Goal: Communication & Community: Ask a question

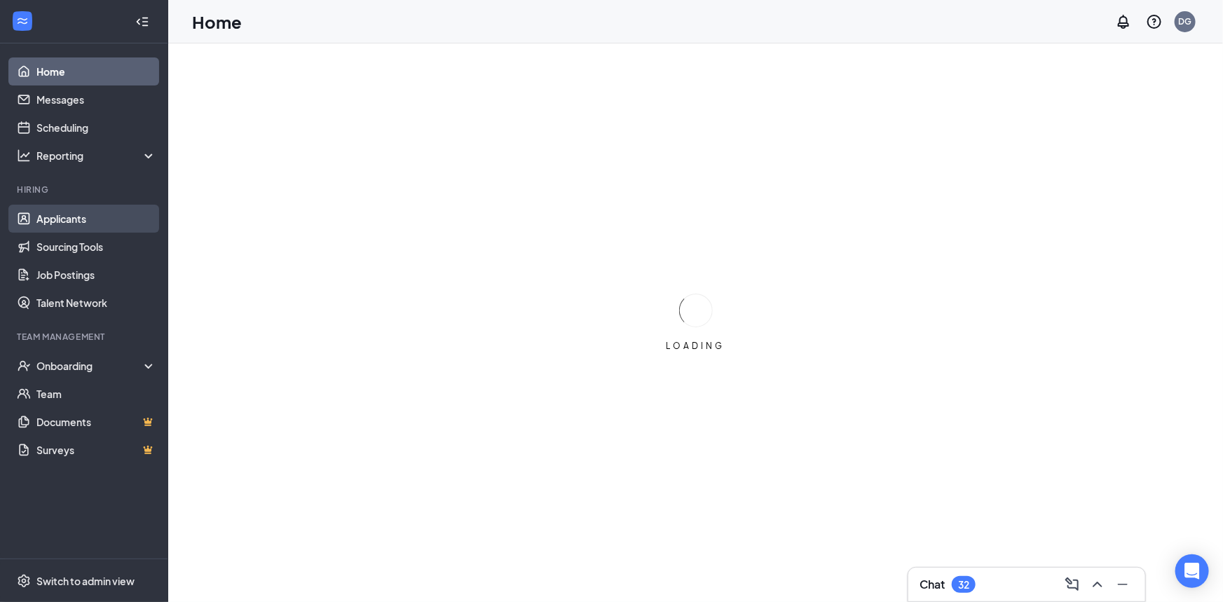
click at [56, 218] on link "Applicants" at bounding box center [96, 219] width 120 height 28
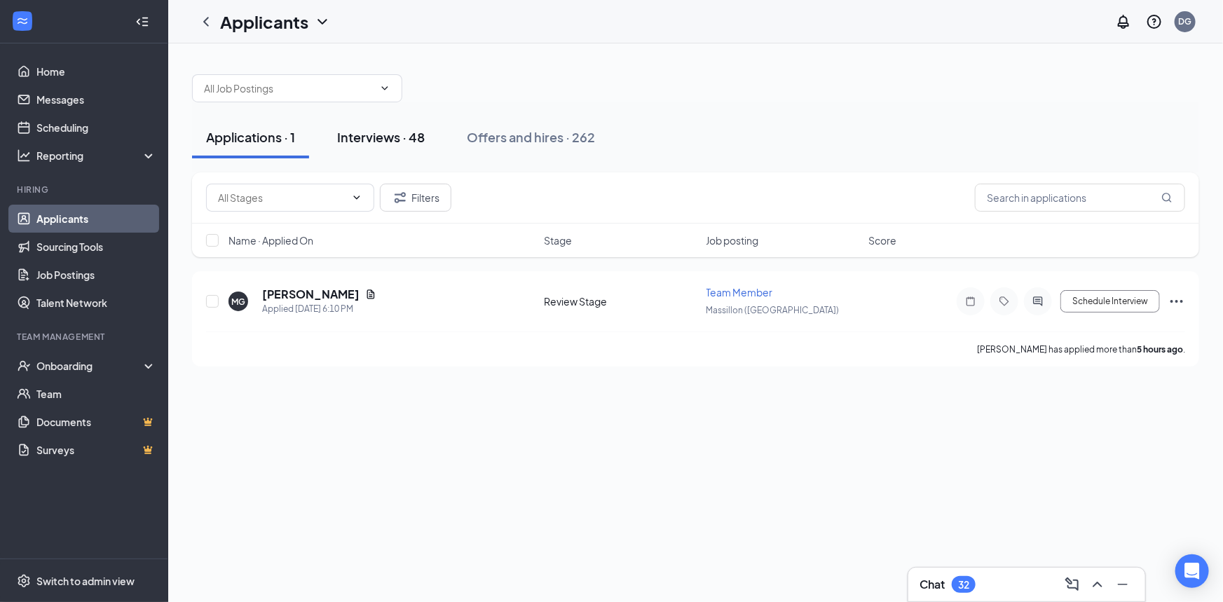
click at [412, 133] on div "Interviews · 48" at bounding box center [381, 137] width 88 height 18
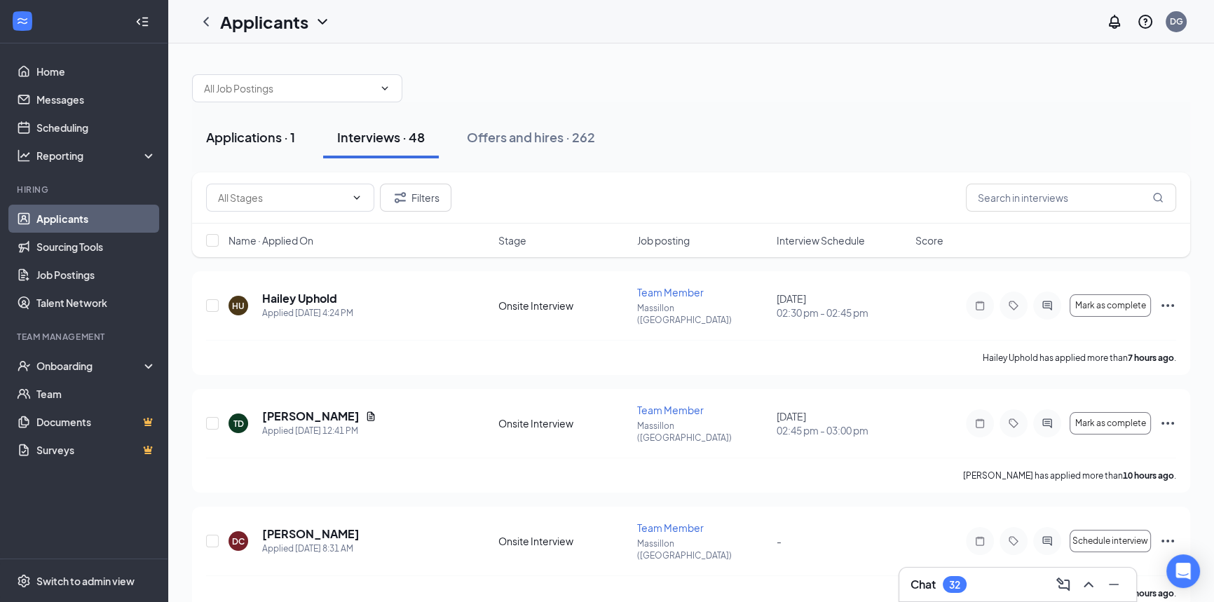
click at [252, 130] on div "Applications · 1" at bounding box center [250, 137] width 89 height 18
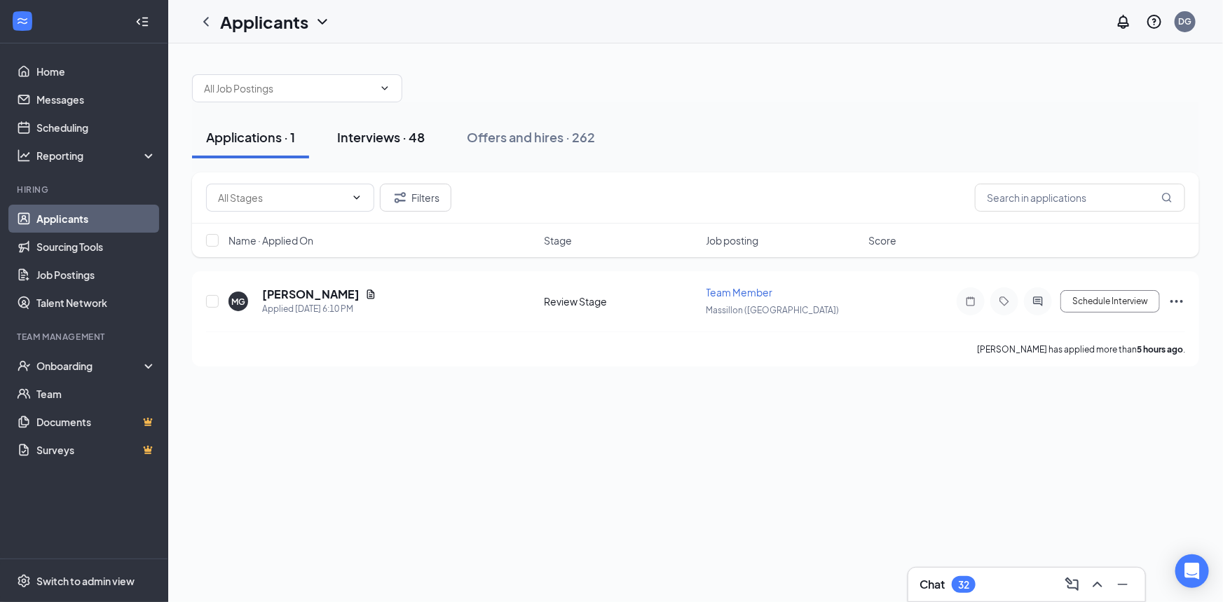
click at [383, 144] on div "Interviews · 48" at bounding box center [381, 137] width 88 height 18
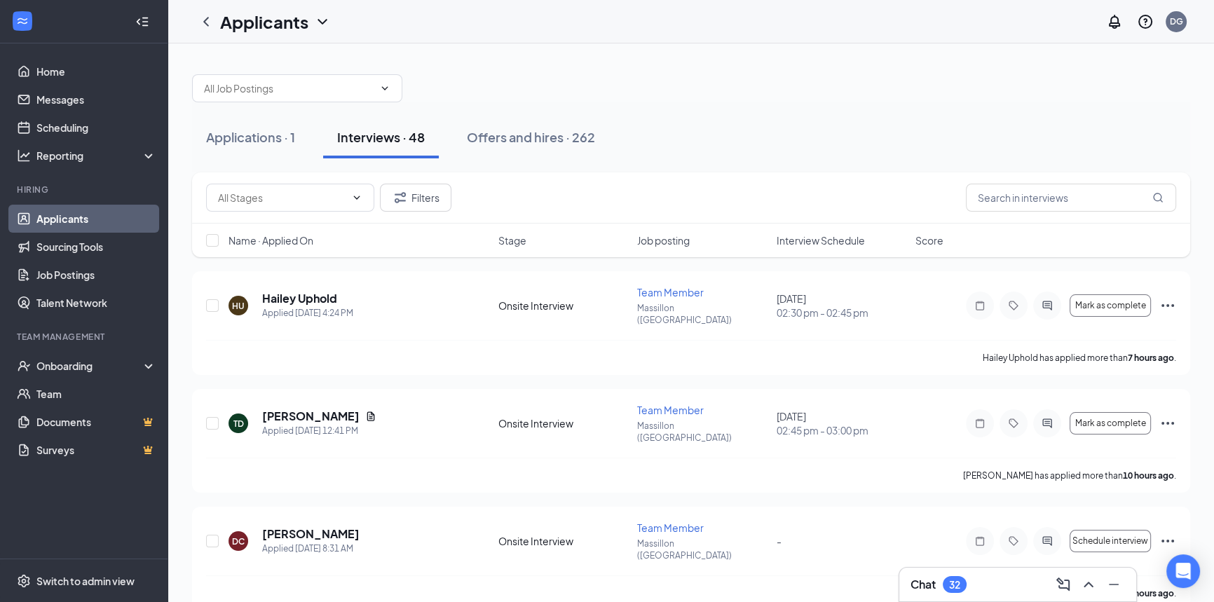
click at [835, 244] on span "Interview Schedule" at bounding box center [821, 240] width 88 height 14
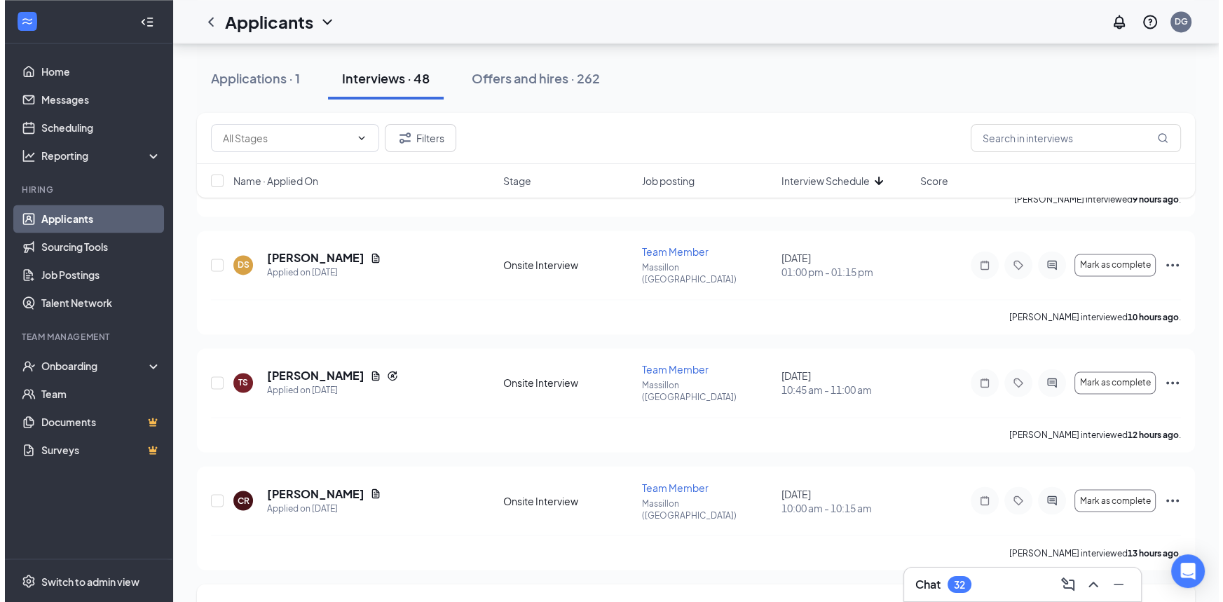
scroll to position [2930, 0]
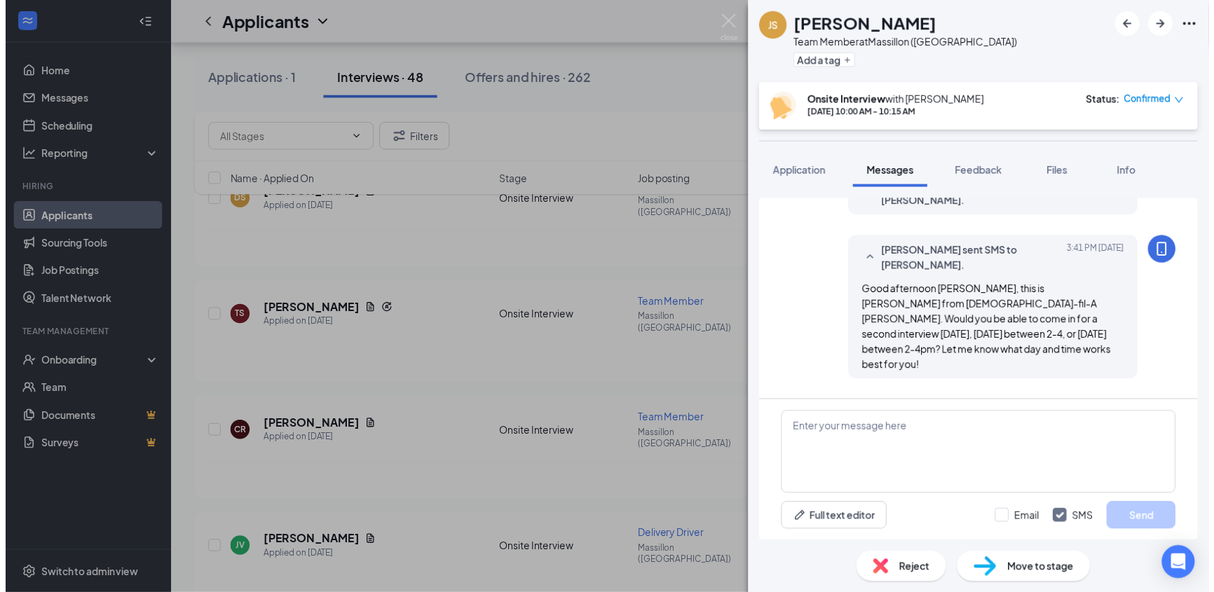
scroll to position [585, 0]
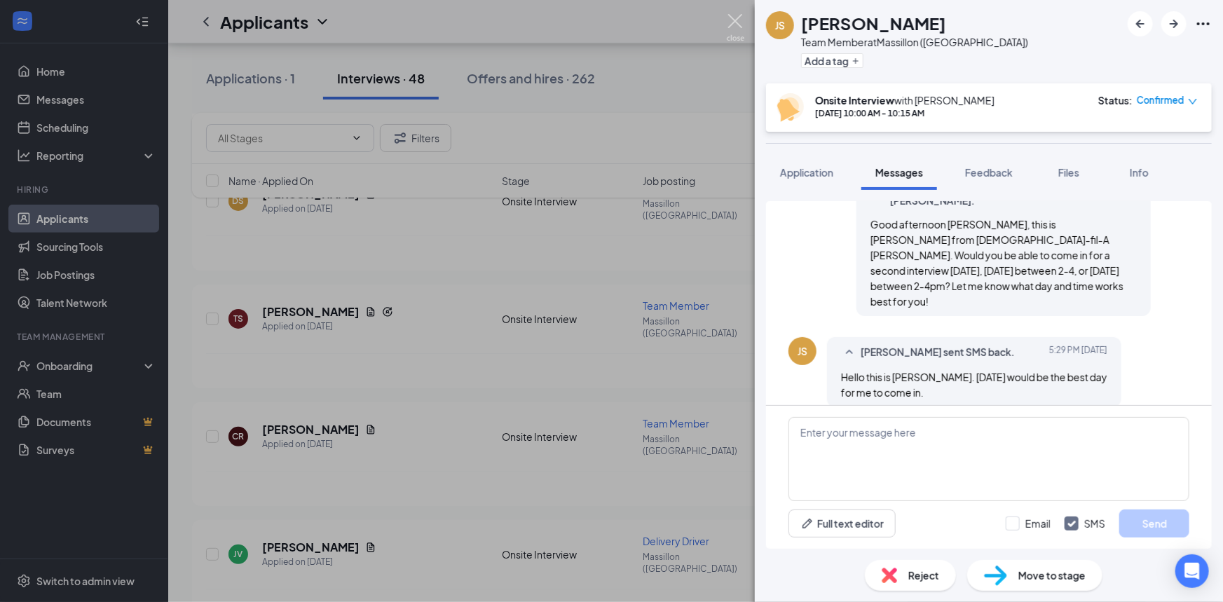
click at [727, 21] on img at bounding box center [736, 27] width 18 height 27
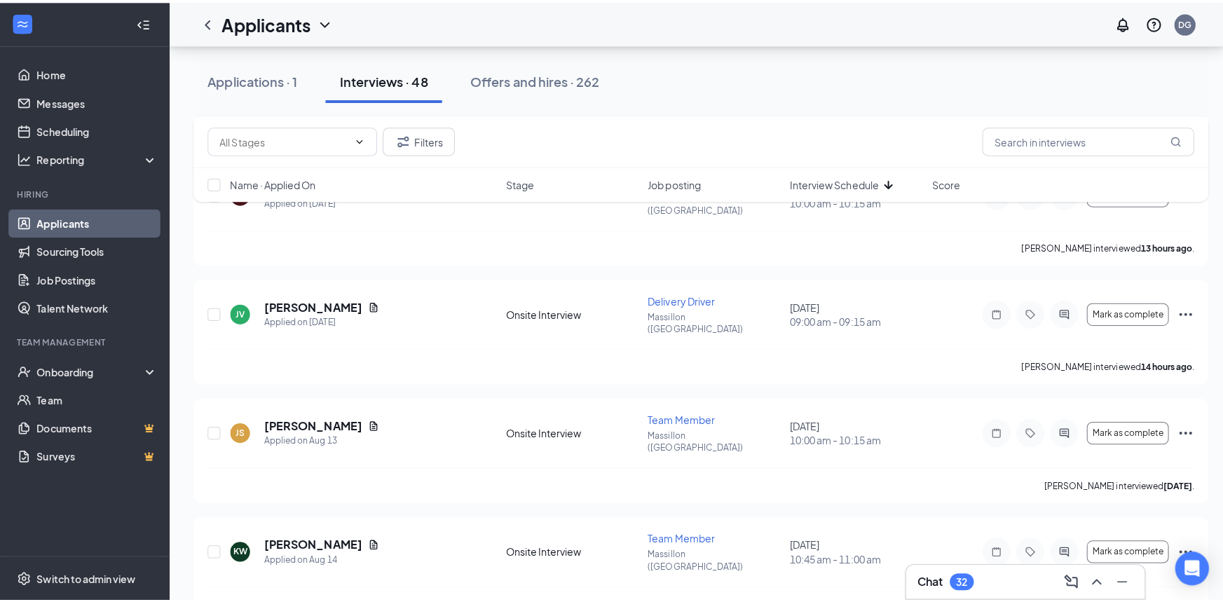
scroll to position [3249, 0]
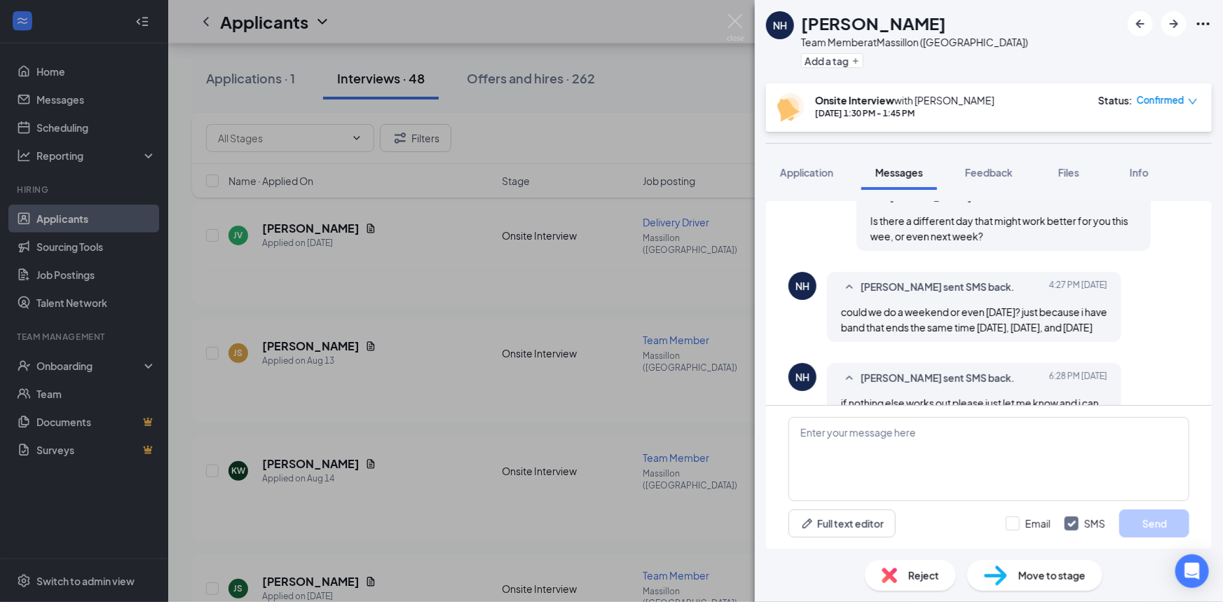
scroll to position [725, 0]
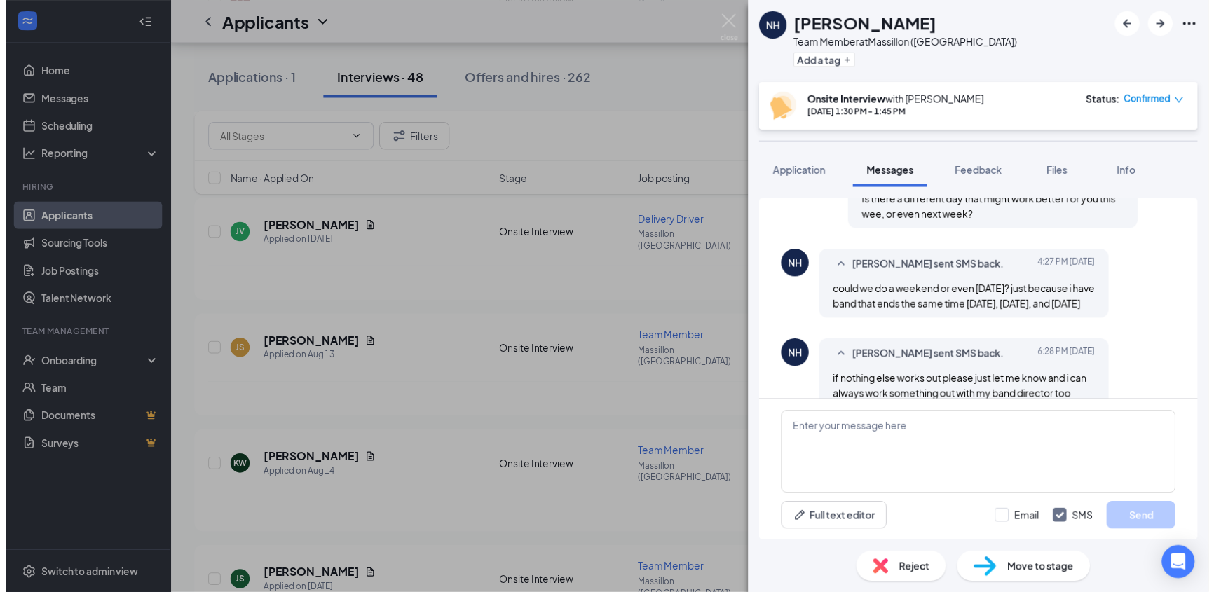
scroll to position [725, 0]
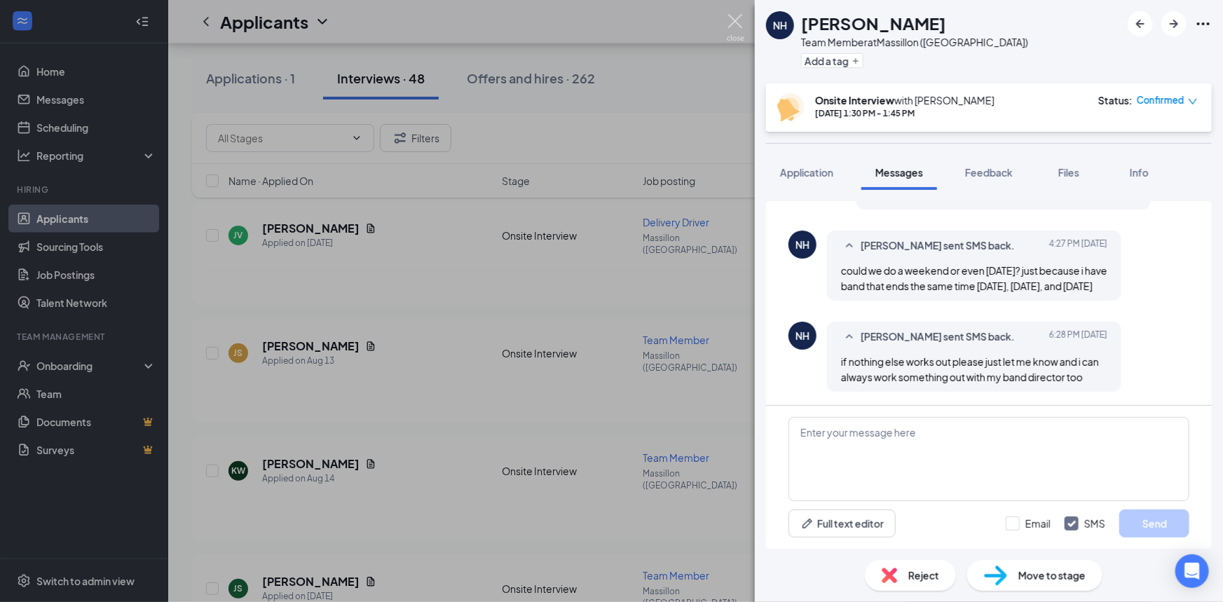
click at [738, 23] on img at bounding box center [736, 27] width 18 height 27
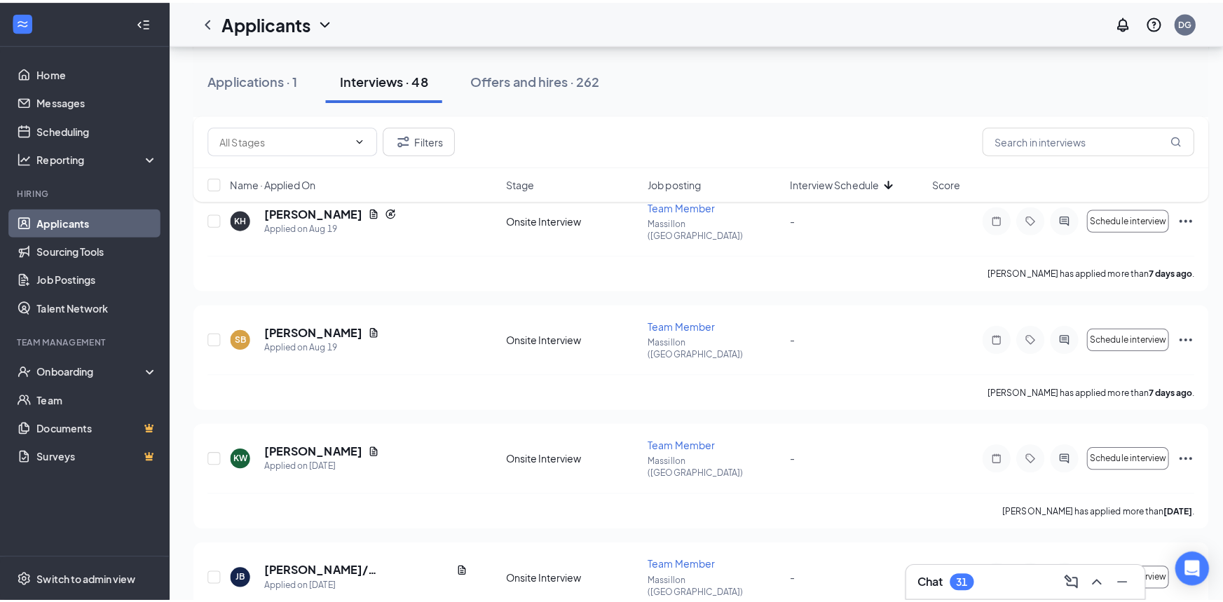
scroll to position [4460, 0]
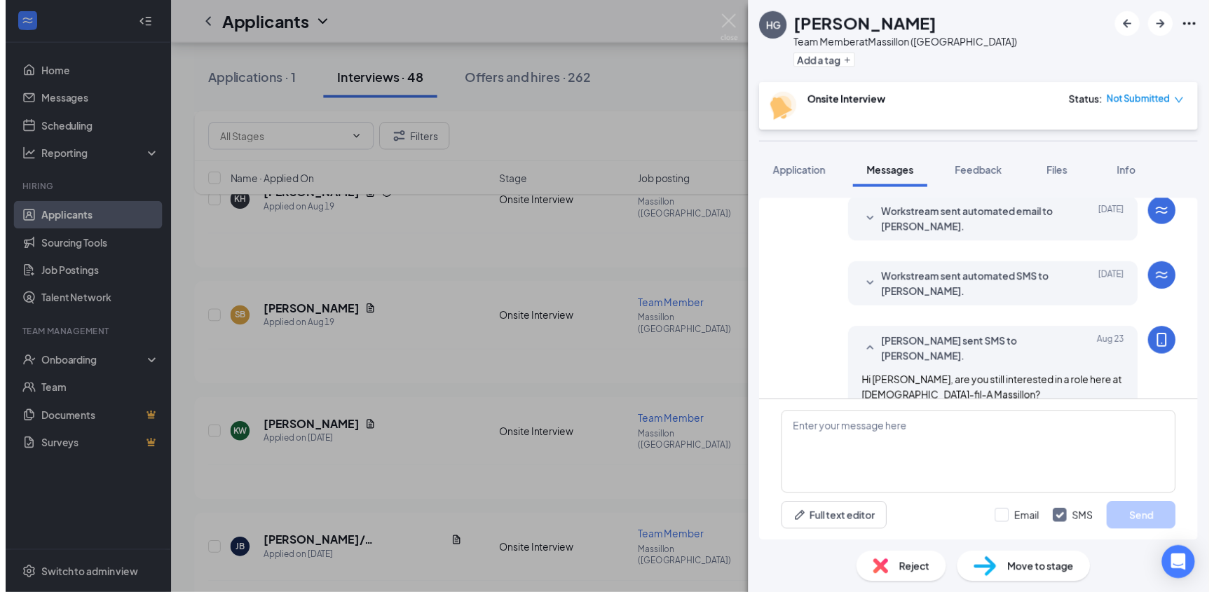
scroll to position [512, 0]
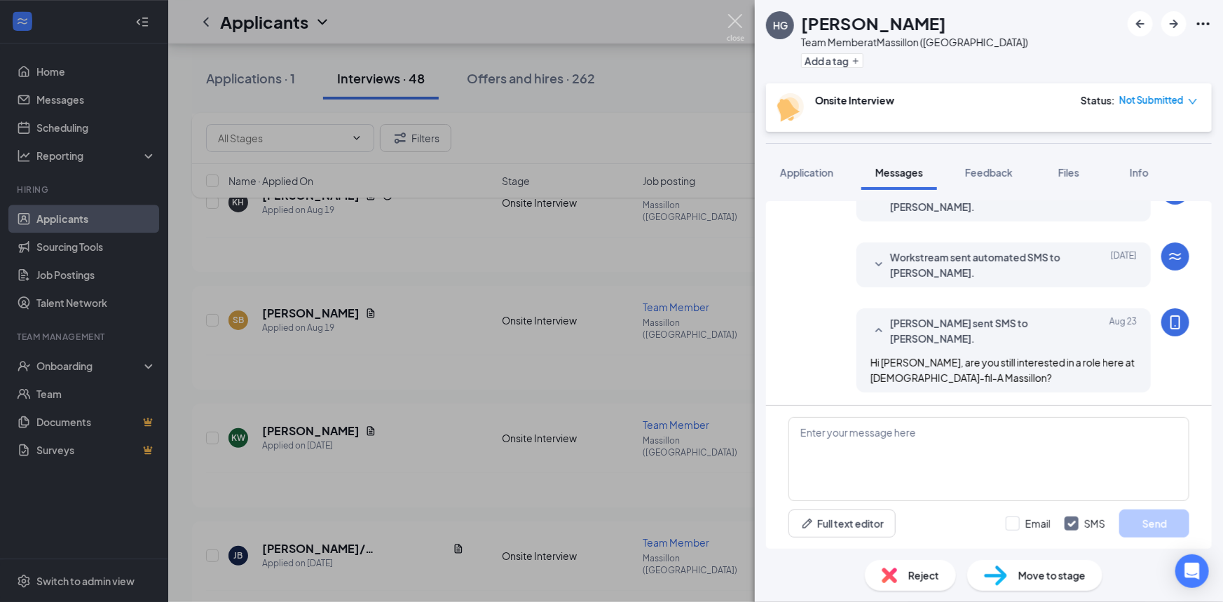
click at [736, 17] on img at bounding box center [736, 27] width 18 height 27
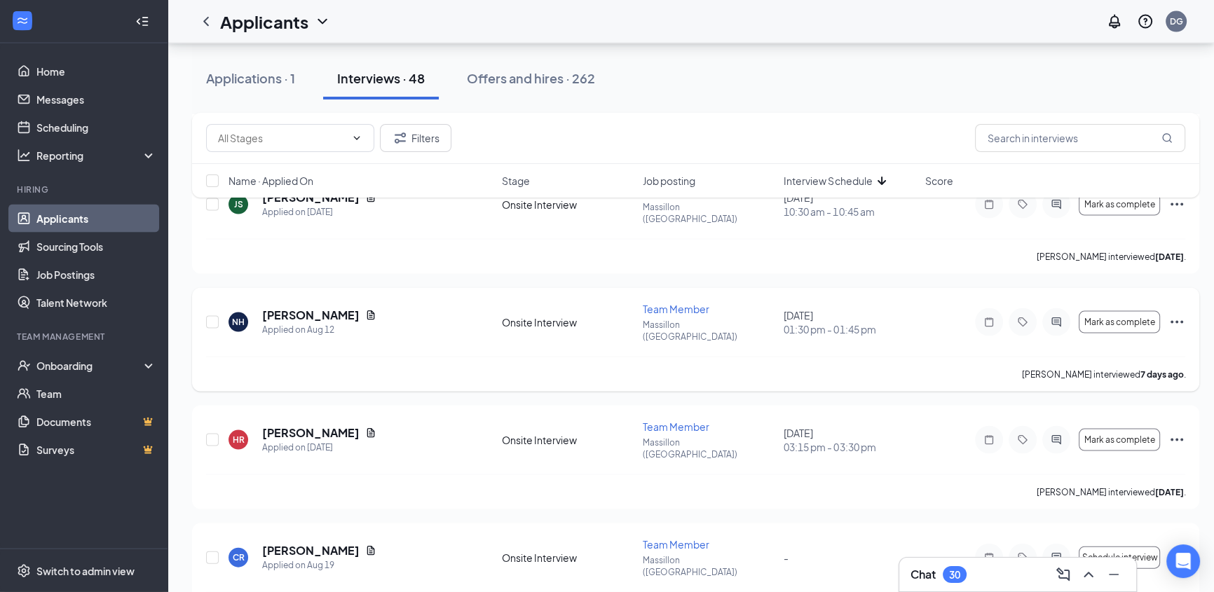
scroll to position [3594, 0]
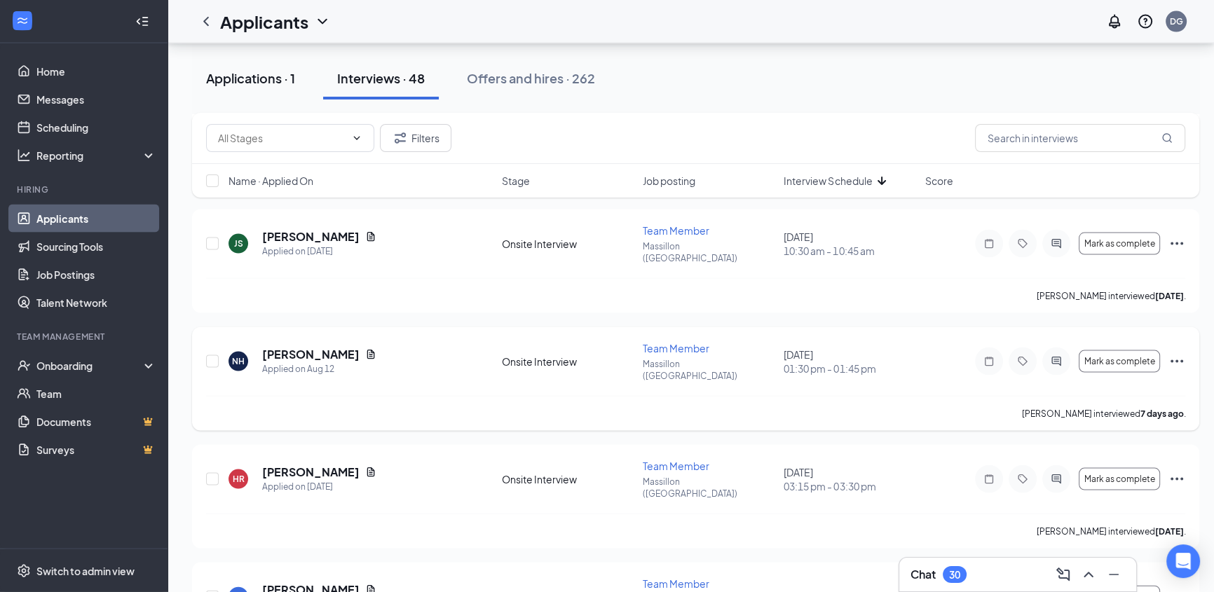
click at [264, 80] on div "Applications · 1" at bounding box center [250, 78] width 89 height 18
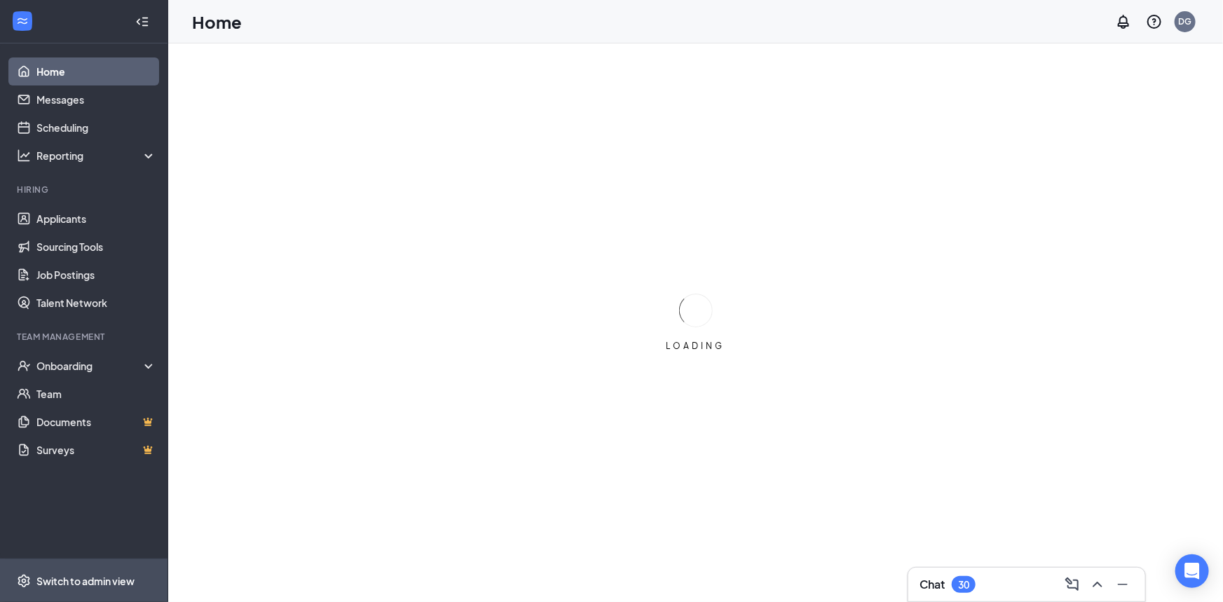
click at [83, 582] on div "Switch to admin view" at bounding box center [85, 581] width 98 height 14
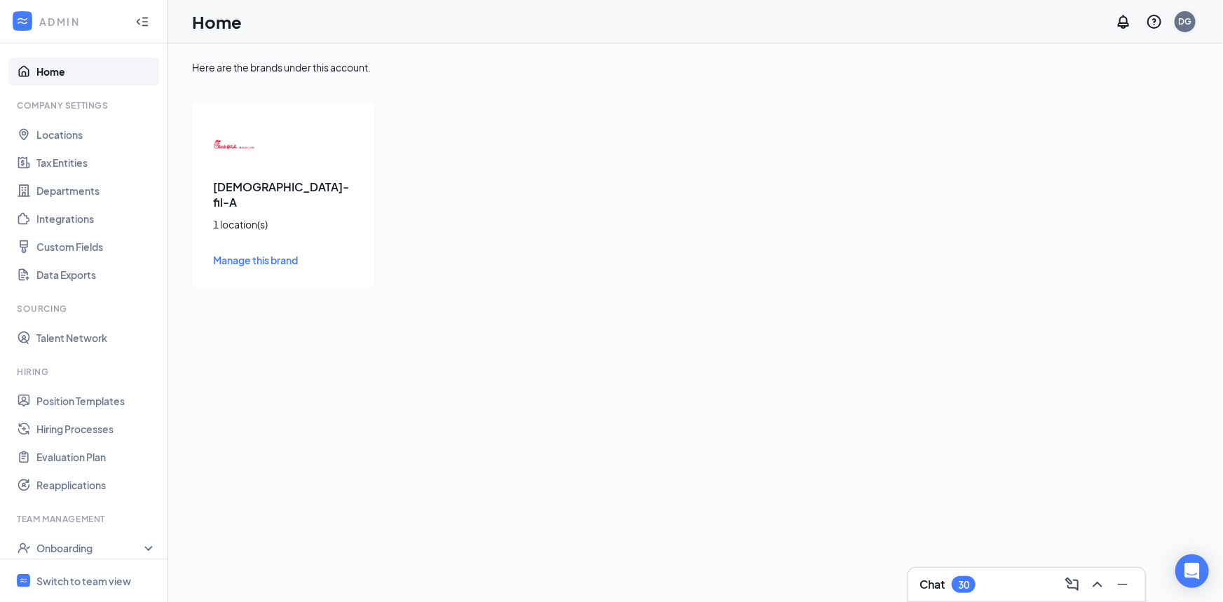
click at [1188, 21] on div "DG" at bounding box center [1185, 21] width 13 height 12
click at [1072, 96] on link "My profile" at bounding box center [1115, 96] width 151 height 14
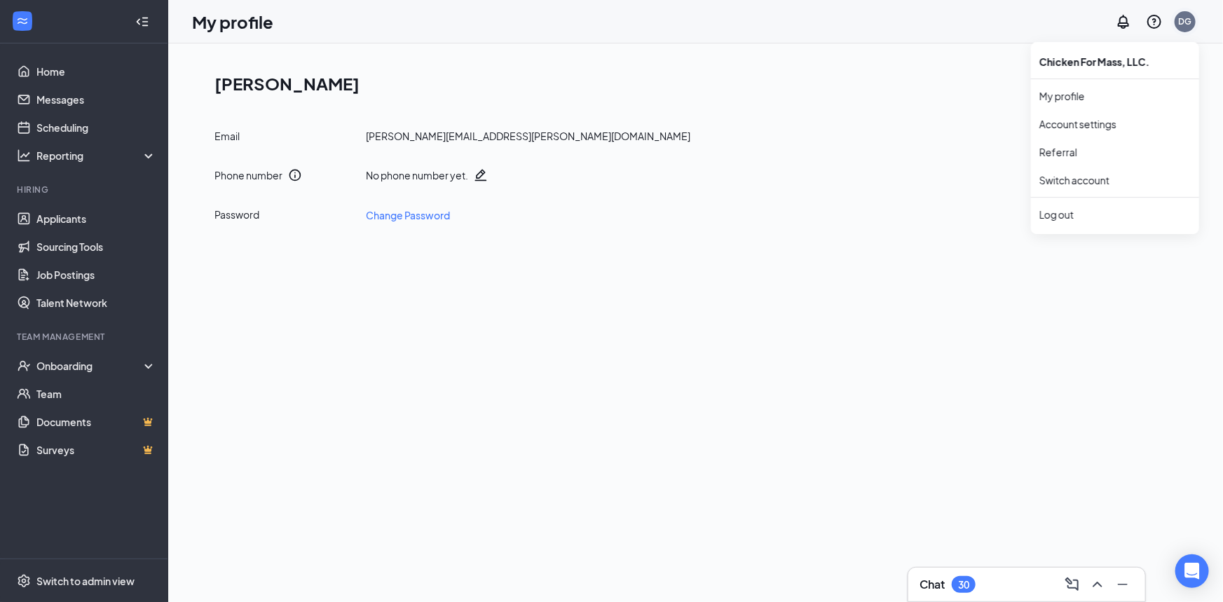
click at [1189, 16] on div "DG" at bounding box center [1185, 21] width 13 height 12
click at [1078, 121] on link "Account settings" at bounding box center [1115, 124] width 151 height 14
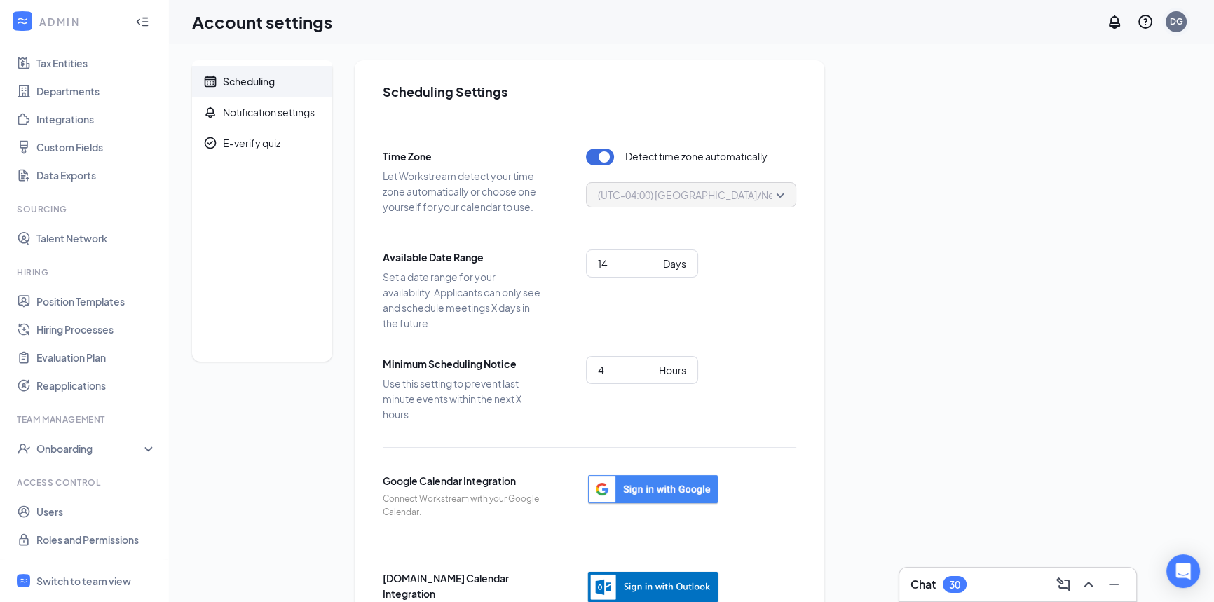
click at [1177, 27] on div "DG" at bounding box center [1176, 21] width 21 height 21
click at [1060, 93] on link "My profile" at bounding box center [1105, 96] width 151 height 14
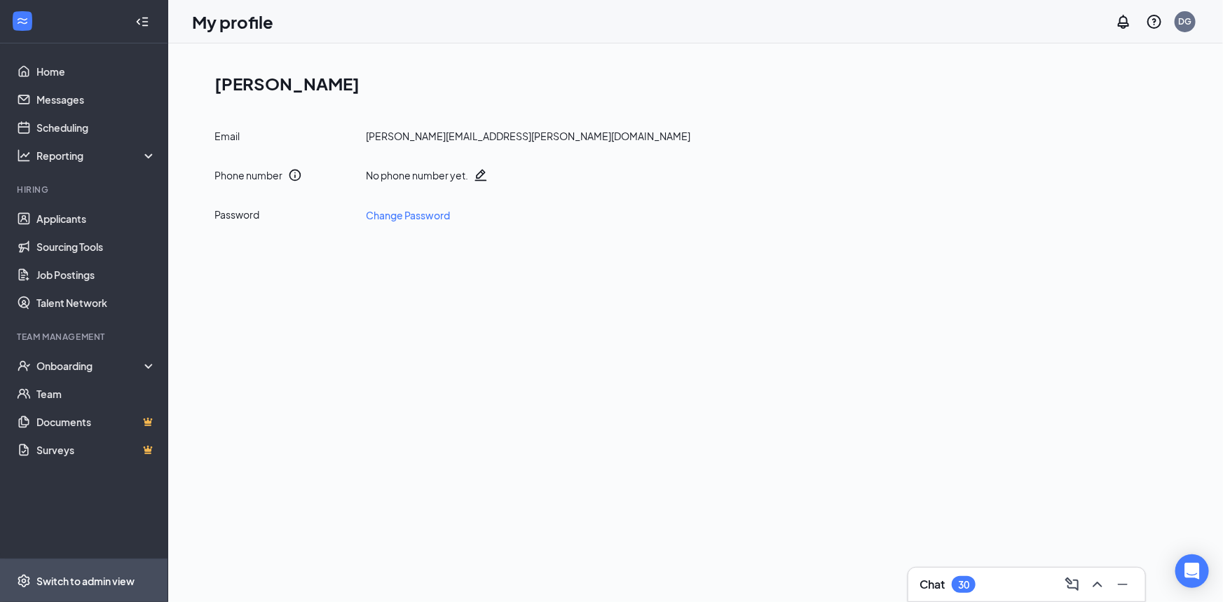
click at [107, 578] on div "Switch to admin view" at bounding box center [85, 581] width 98 height 14
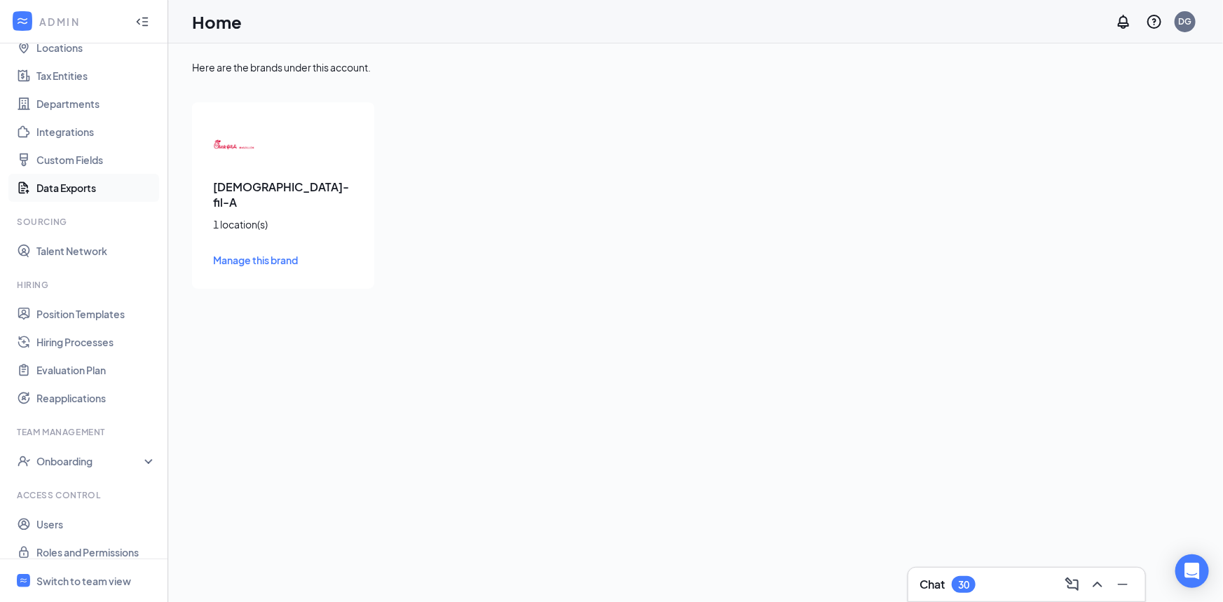
scroll to position [100, 0]
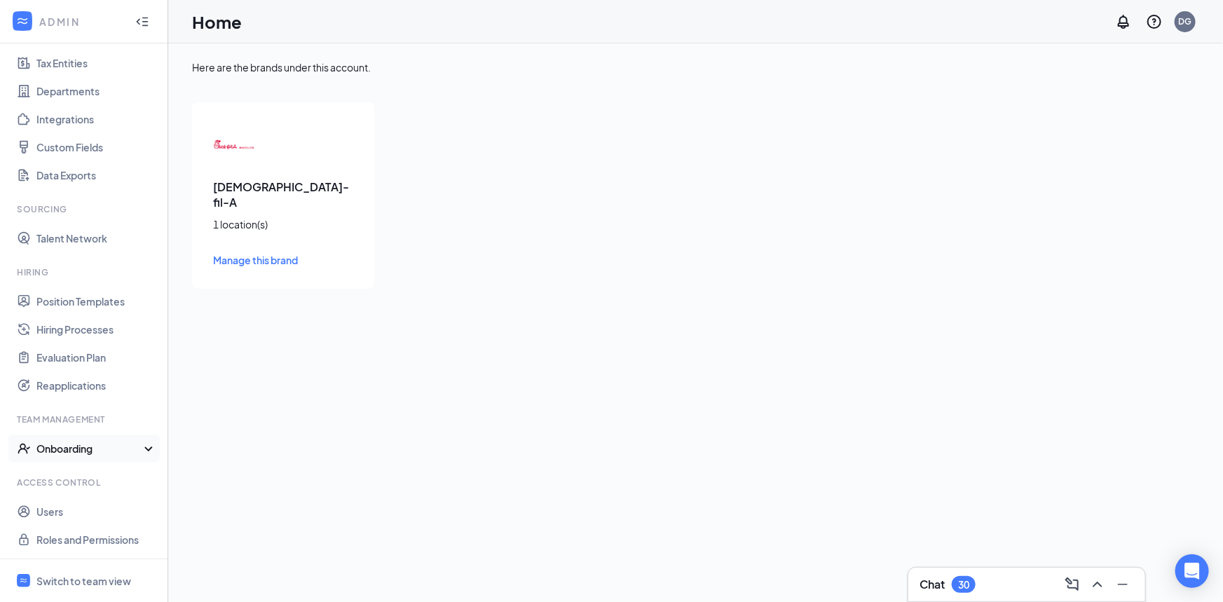
click at [146, 450] on icon at bounding box center [151, 450] width 11 height 0
click at [146, 447] on icon at bounding box center [151, 447] width 11 height 0
click at [22, 19] on icon "WorkstreamLogo" at bounding box center [22, 21] width 14 height 14
click at [135, 20] on icon "Collapse" at bounding box center [142, 22] width 14 height 14
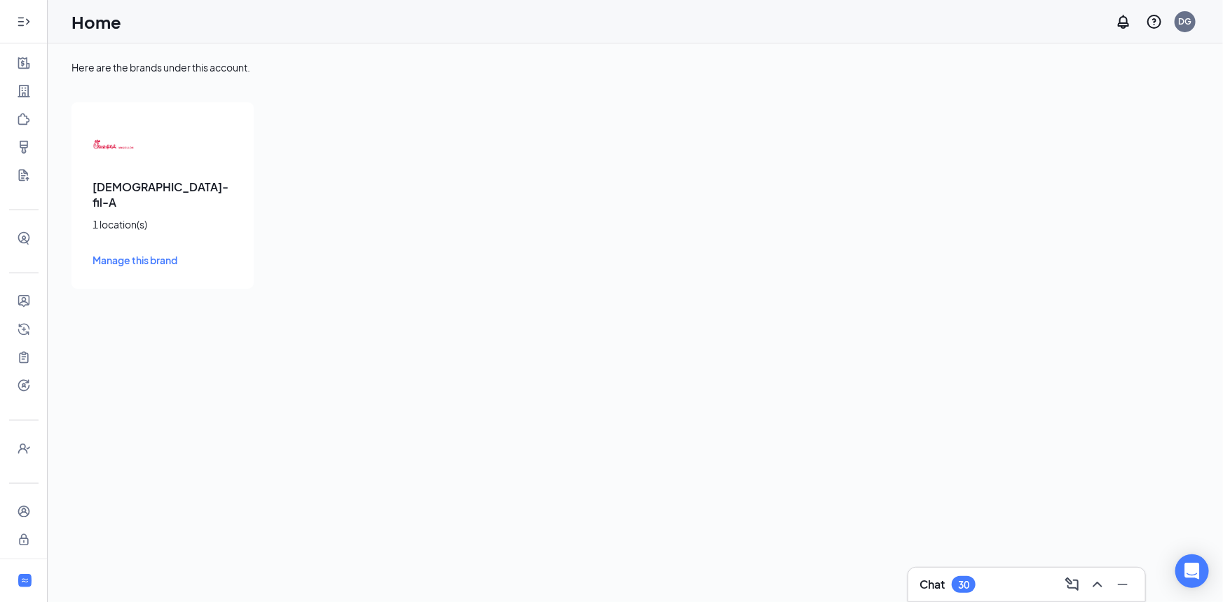
click at [20, 16] on icon "Expand" at bounding box center [24, 22] width 14 height 14
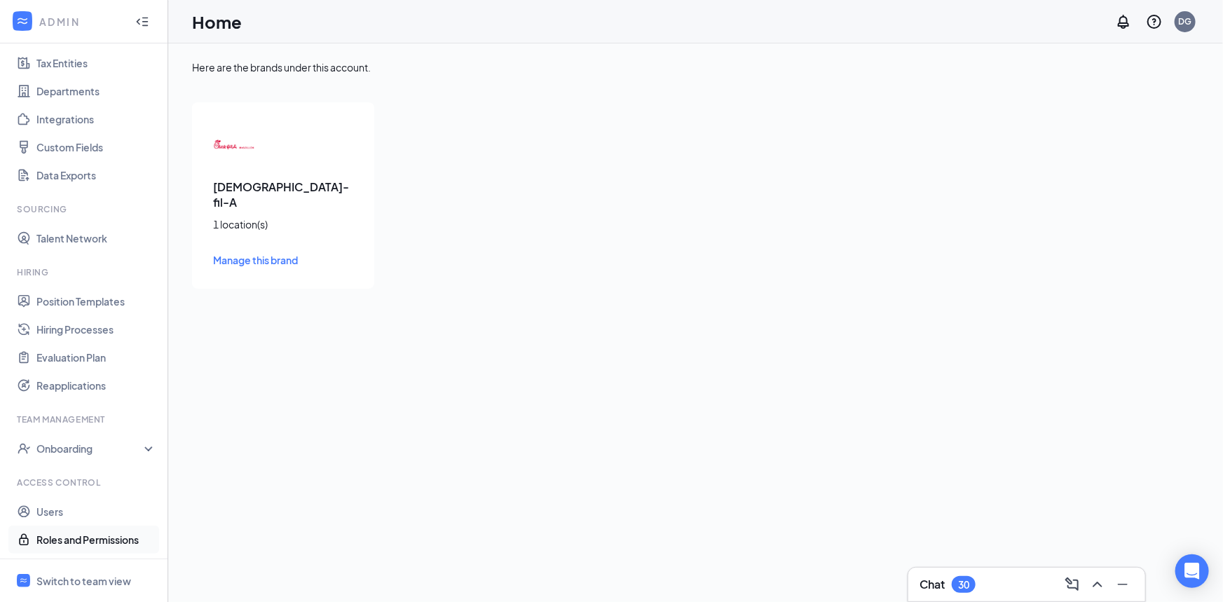
click at [98, 533] on link "Roles and Permissions" at bounding box center [96, 540] width 120 height 28
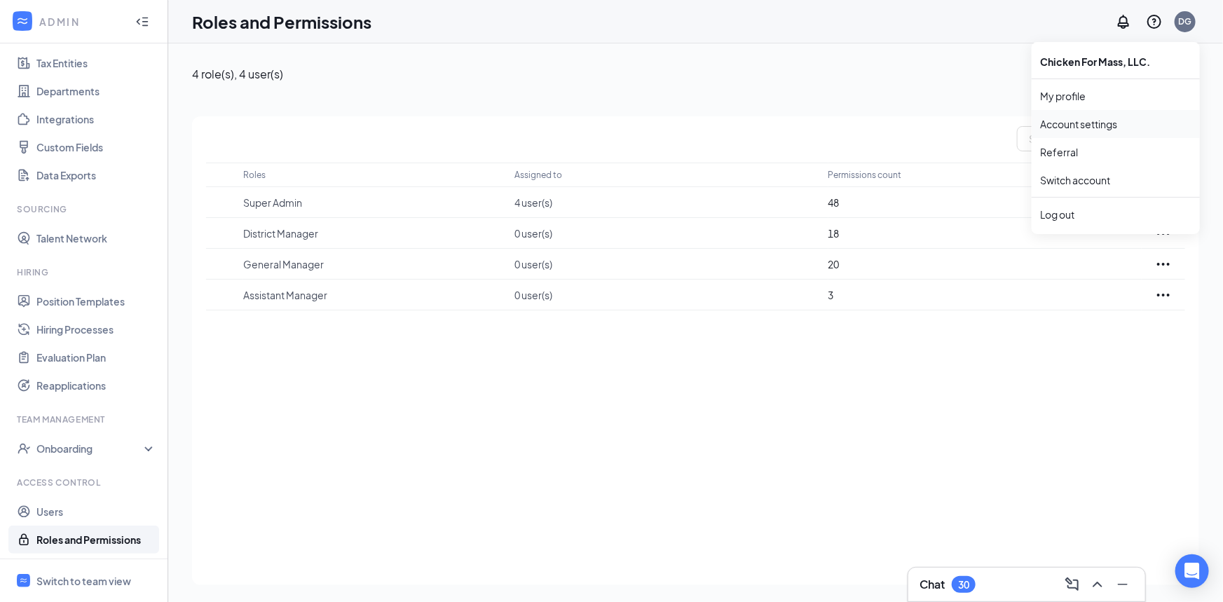
click at [1083, 128] on link "Account settings" at bounding box center [1115, 124] width 151 height 14
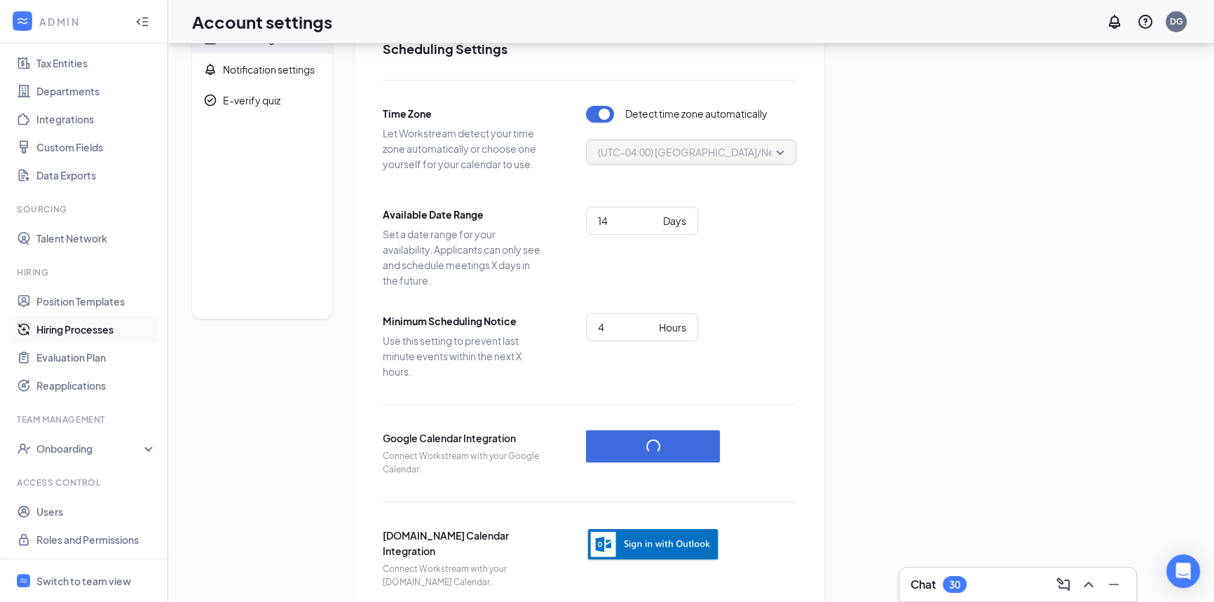
scroll to position [69, 0]
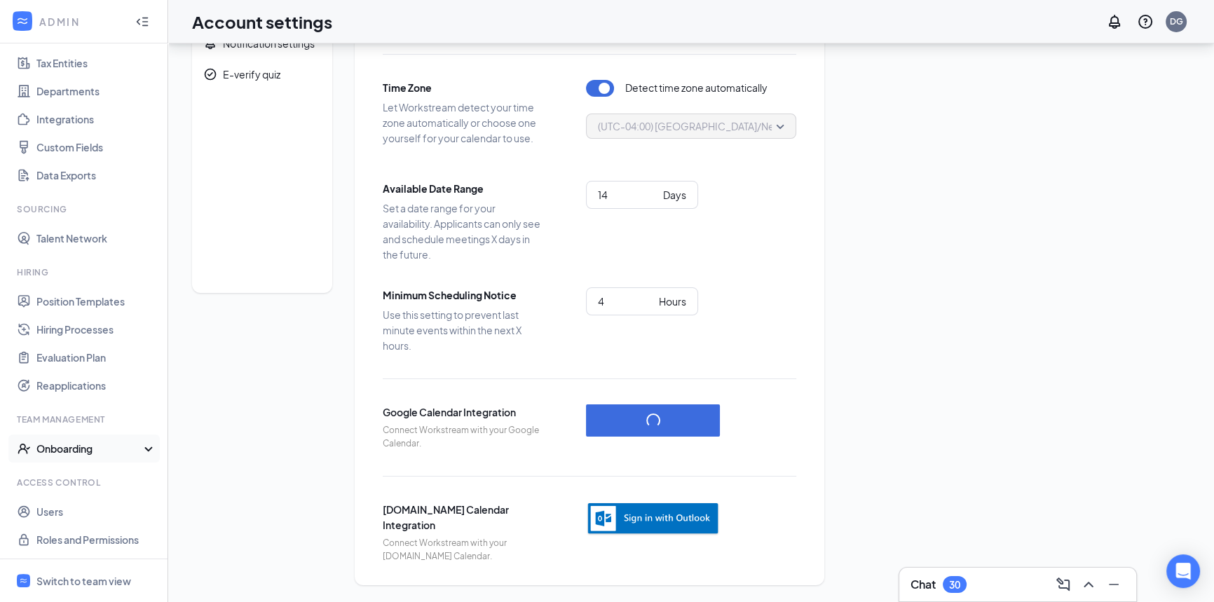
click at [146, 450] on icon at bounding box center [151, 450] width 11 height 0
click at [142, 446] on div "Onboarding" at bounding box center [84, 449] width 168 height 28
click at [50, 511] on link "Users" at bounding box center [96, 512] width 120 height 28
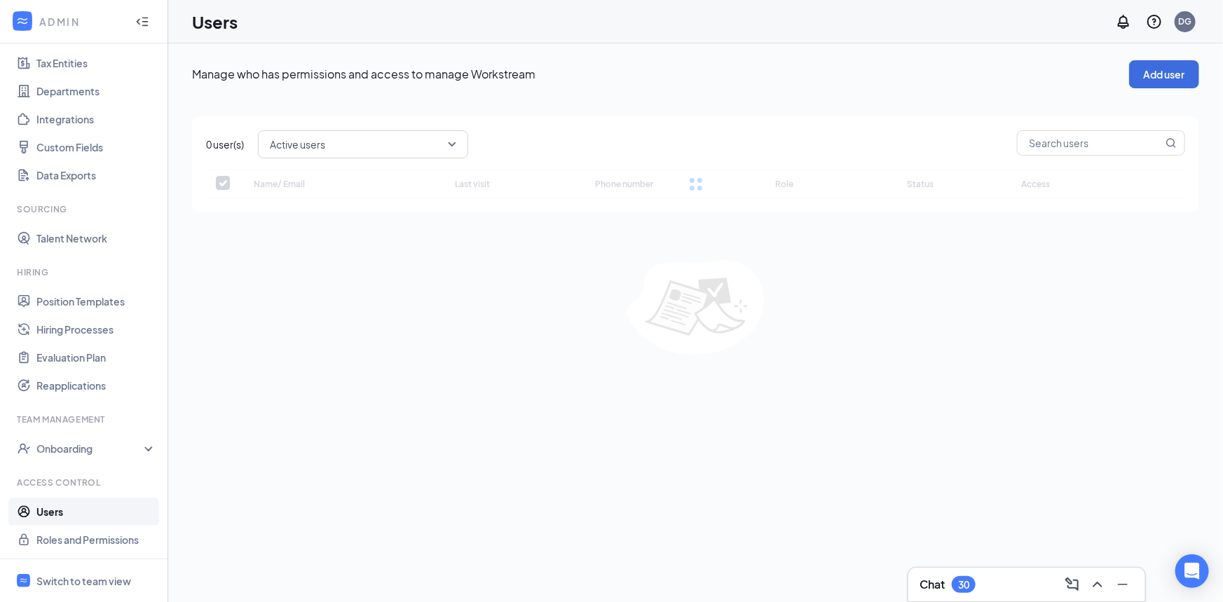
checkbox input "false"
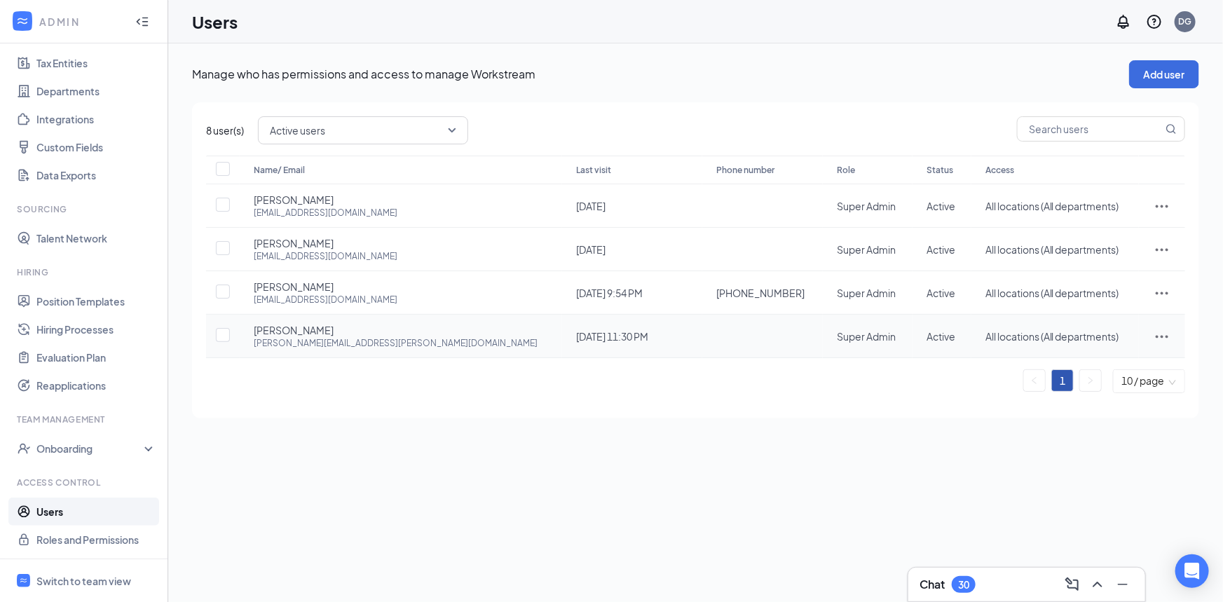
click at [1162, 335] on icon "ActionsIcon" at bounding box center [1162, 336] width 13 height 3
click at [727, 471] on div "Manage who has permissions and access to manage Workstream Add user 8 user(s) A…" at bounding box center [695, 322] width 1055 height 559
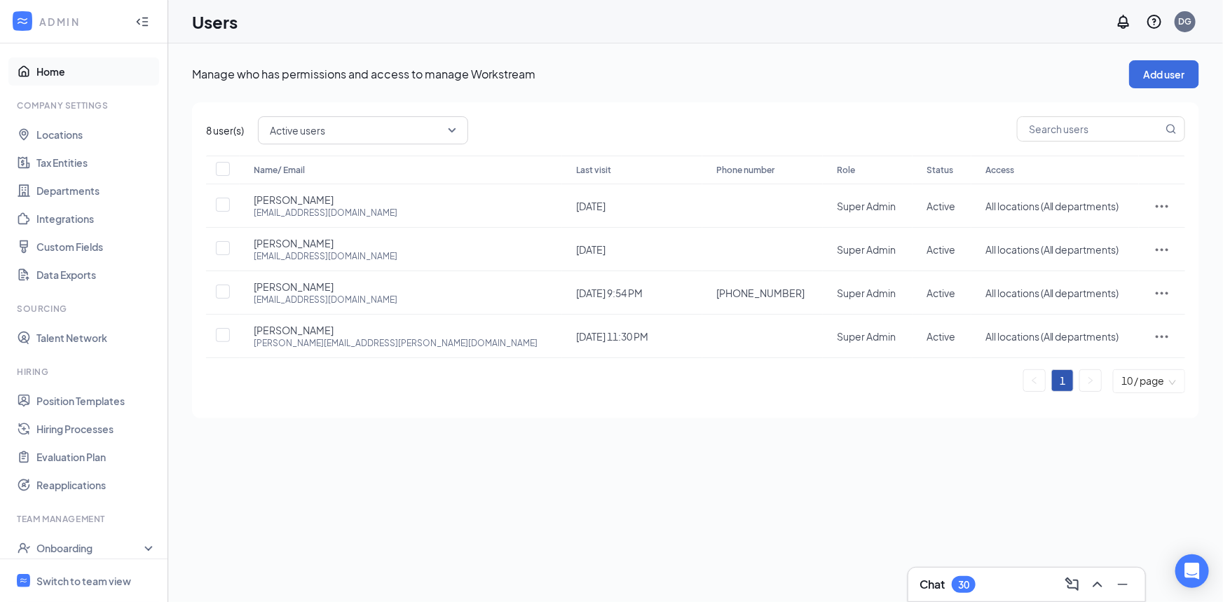
click at [57, 74] on link "Home" at bounding box center [96, 71] width 120 height 28
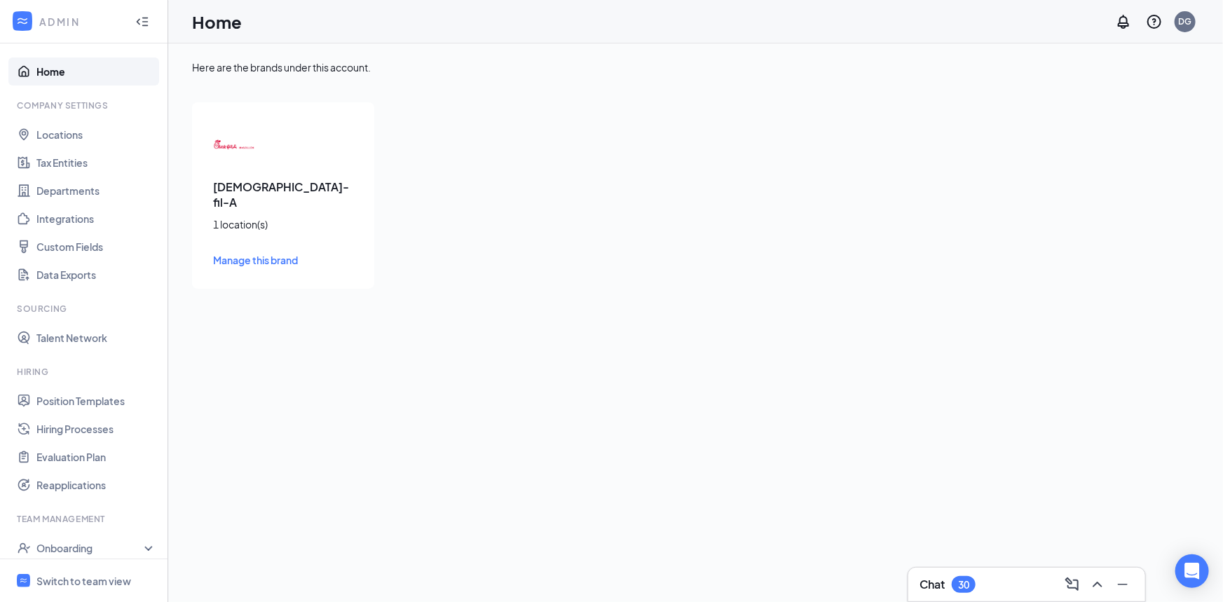
click at [137, 20] on icon "Collapse" at bounding box center [139, 21] width 4 height 6
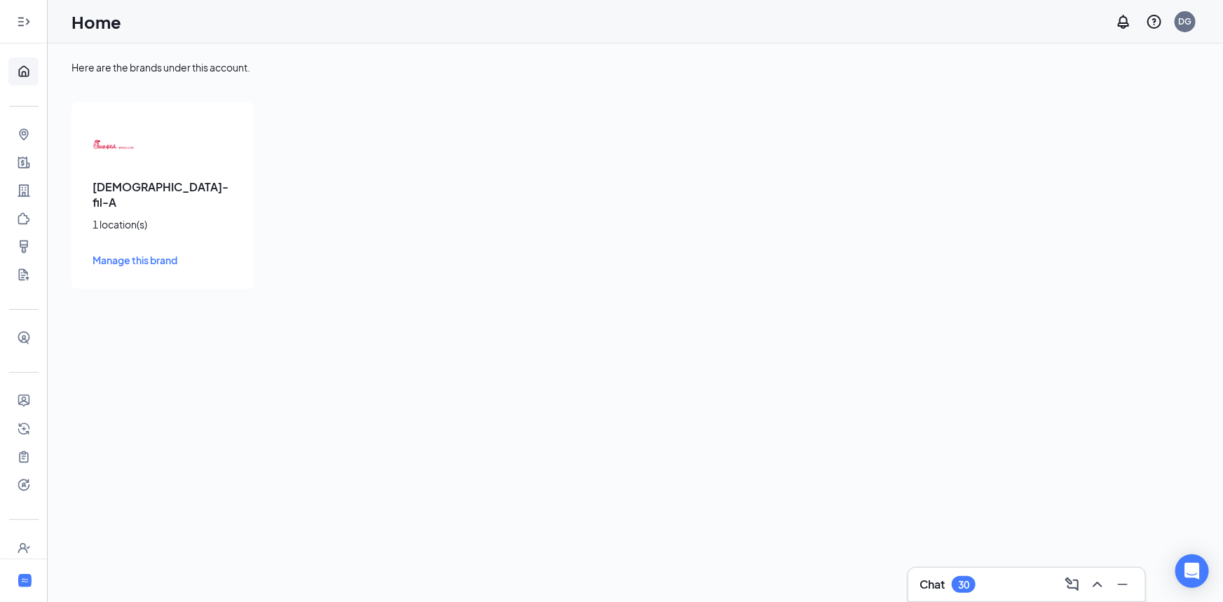
click at [18, 19] on icon "Expand" at bounding box center [24, 22] width 14 height 14
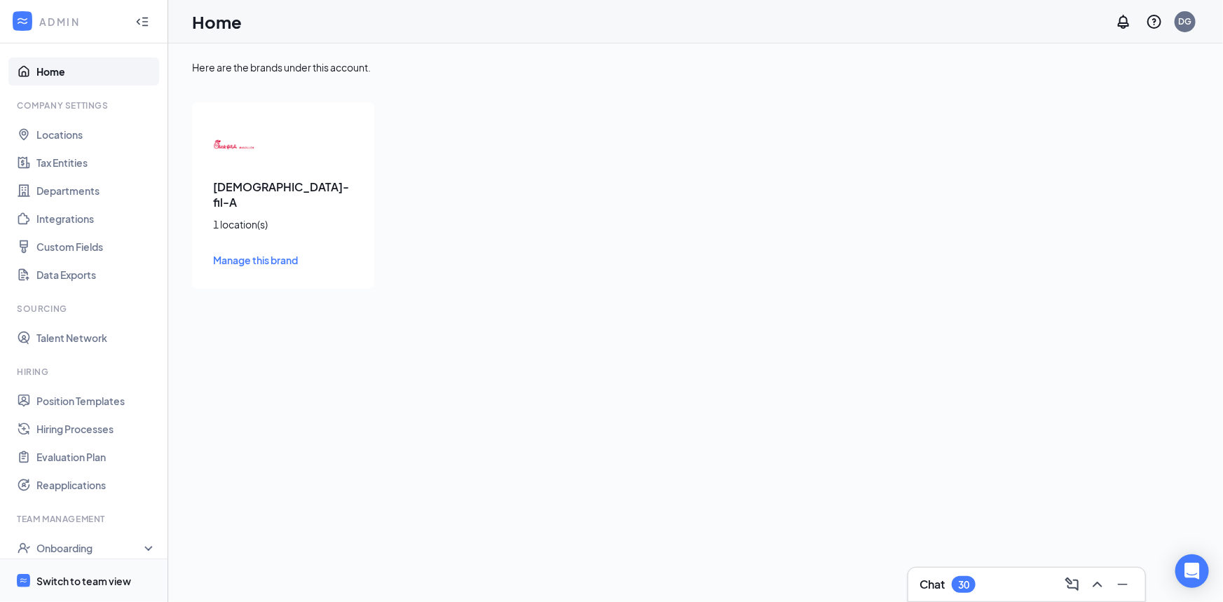
click at [104, 582] on div "Switch to team view" at bounding box center [83, 581] width 95 height 14
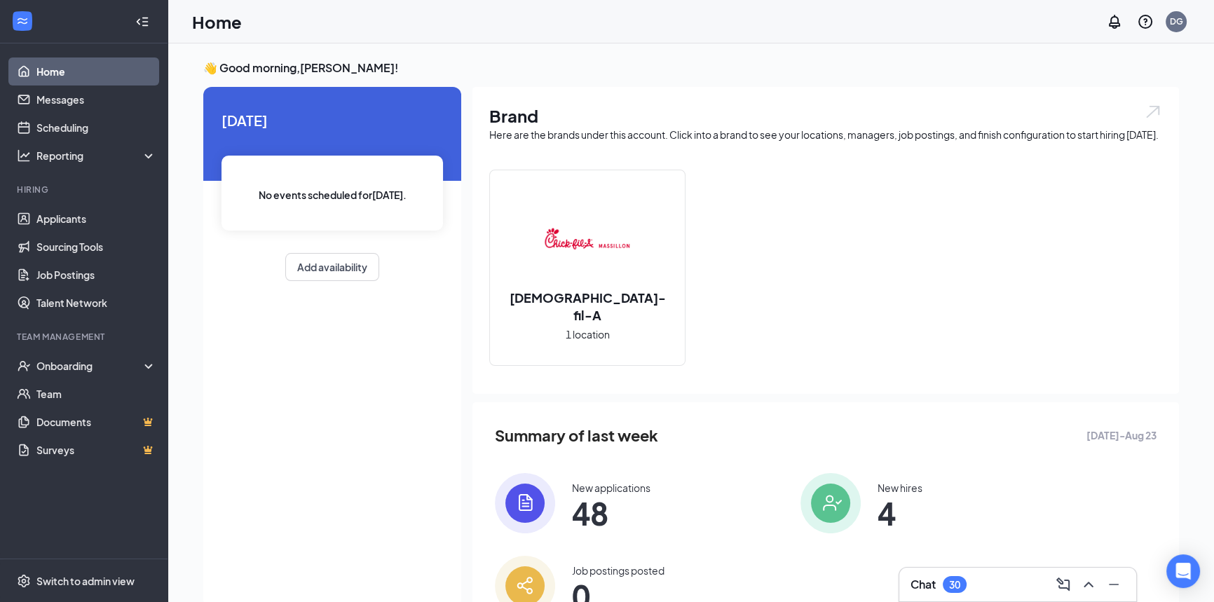
click at [49, 67] on link "Home" at bounding box center [96, 71] width 120 height 28
click at [1173, 20] on div "DG" at bounding box center [1176, 21] width 13 height 12
click at [1079, 126] on link "Account settings" at bounding box center [1105, 124] width 151 height 14
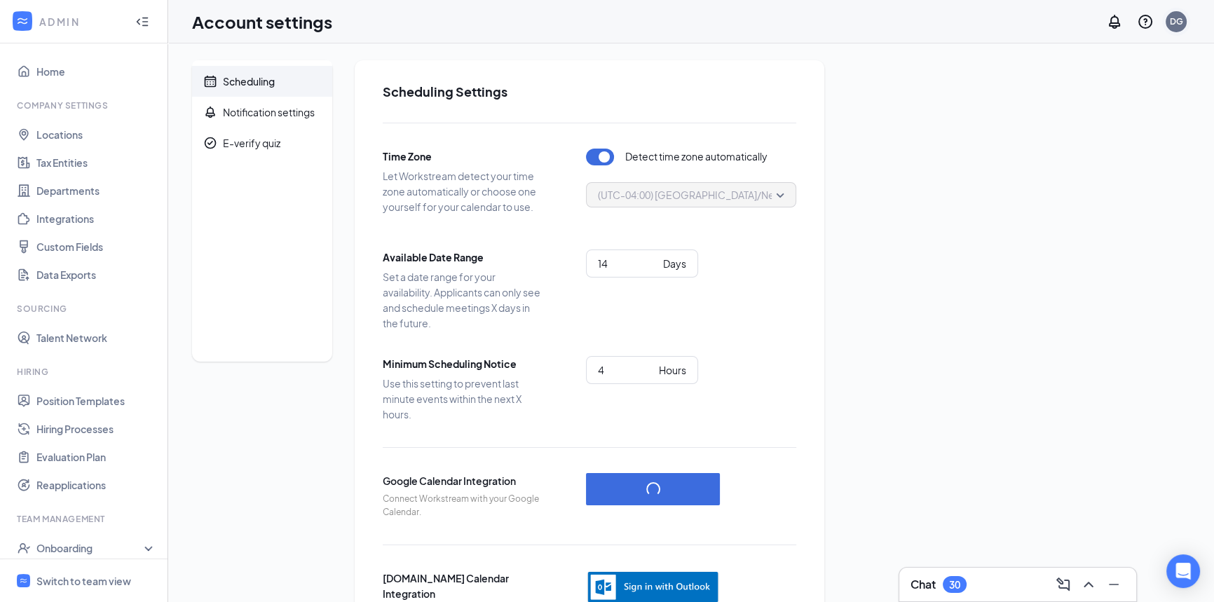
click at [1177, 24] on div "DG" at bounding box center [1176, 21] width 13 height 12
click at [1061, 95] on link "My profile" at bounding box center [1105, 96] width 151 height 14
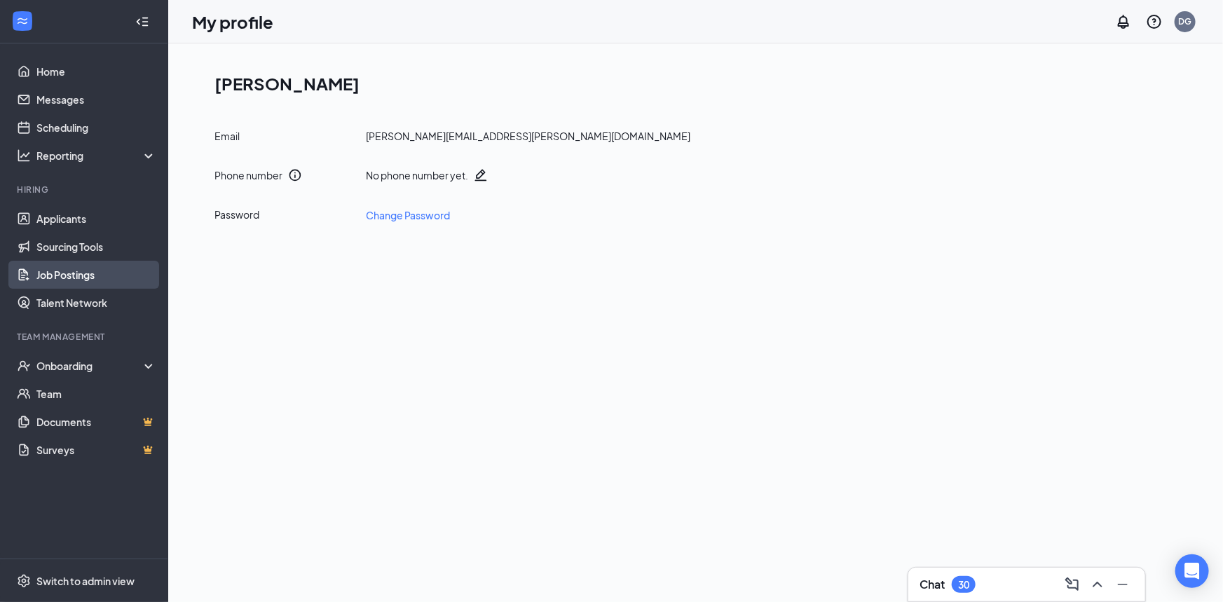
click at [85, 287] on link "Job Postings" at bounding box center [96, 275] width 120 height 28
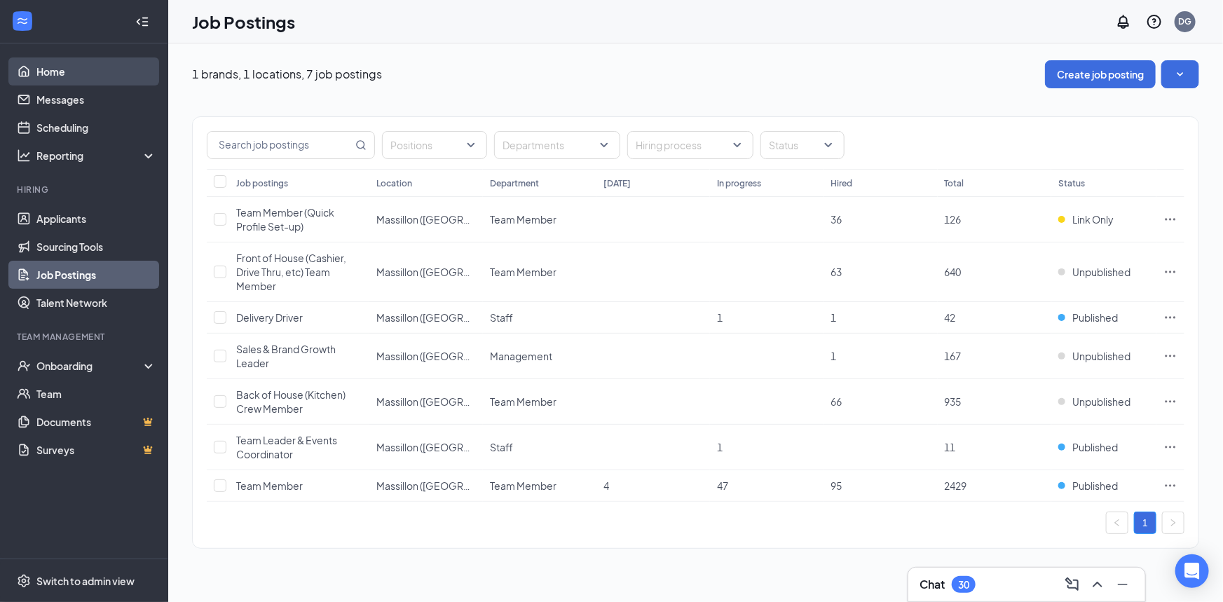
click at [48, 66] on link "Home" at bounding box center [96, 71] width 120 height 28
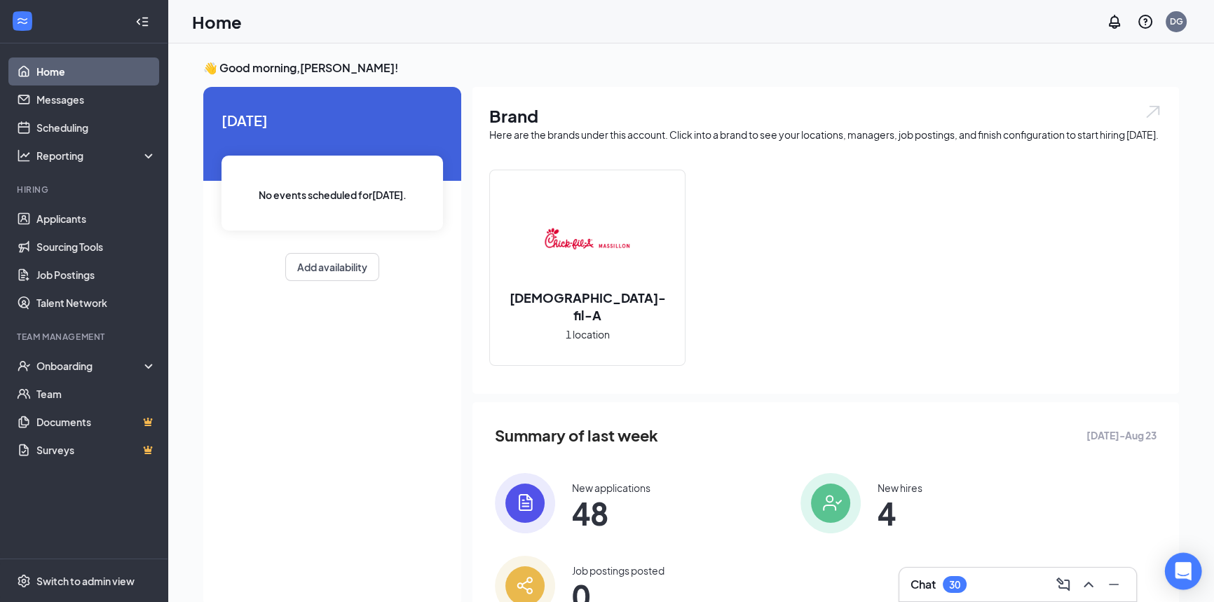
click at [1177, 564] on icon "Open Intercom Messenger" at bounding box center [1183, 571] width 16 height 18
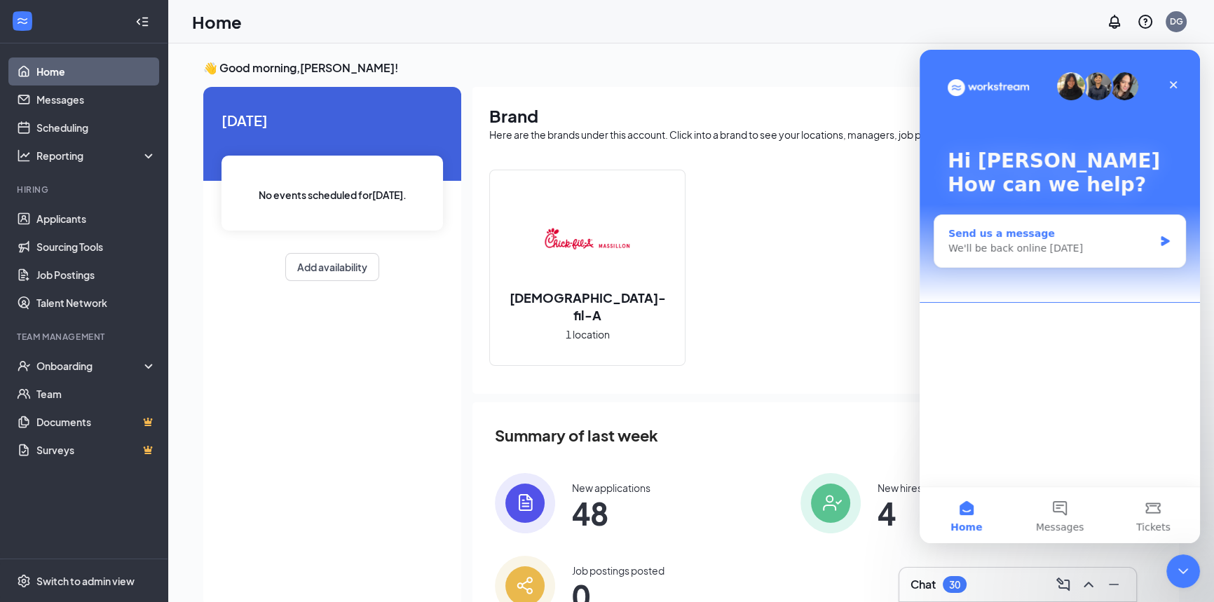
click at [1030, 233] on div "Send us a message" at bounding box center [1050, 233] width 205 height 15
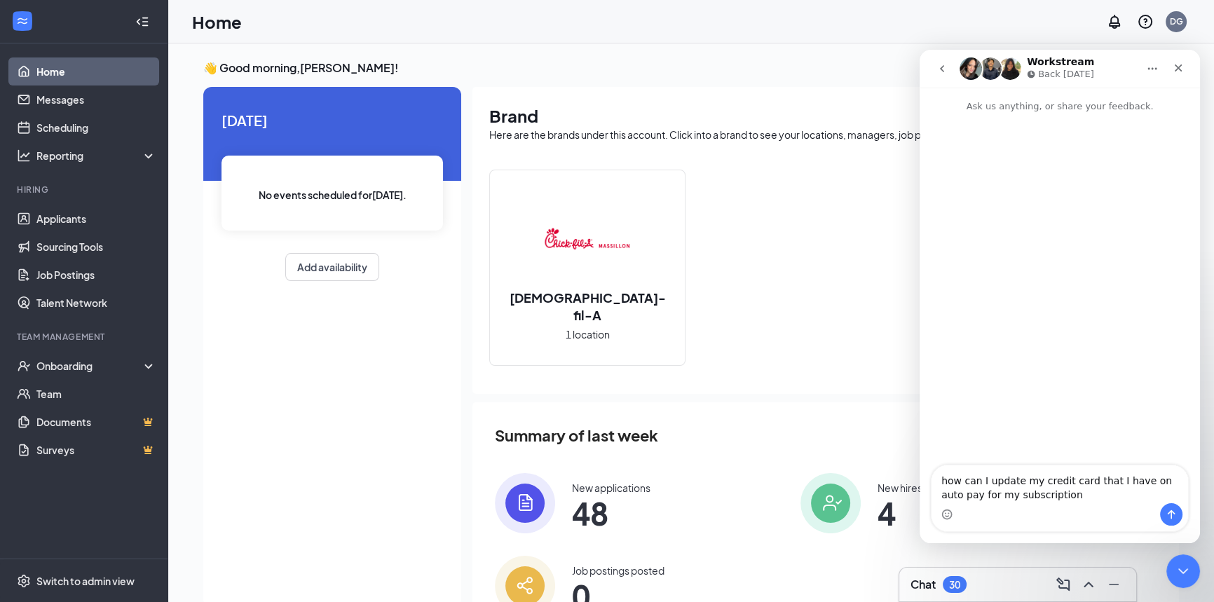
type textarea "how can I update my credit card that I have on auto pay for my subscription?"
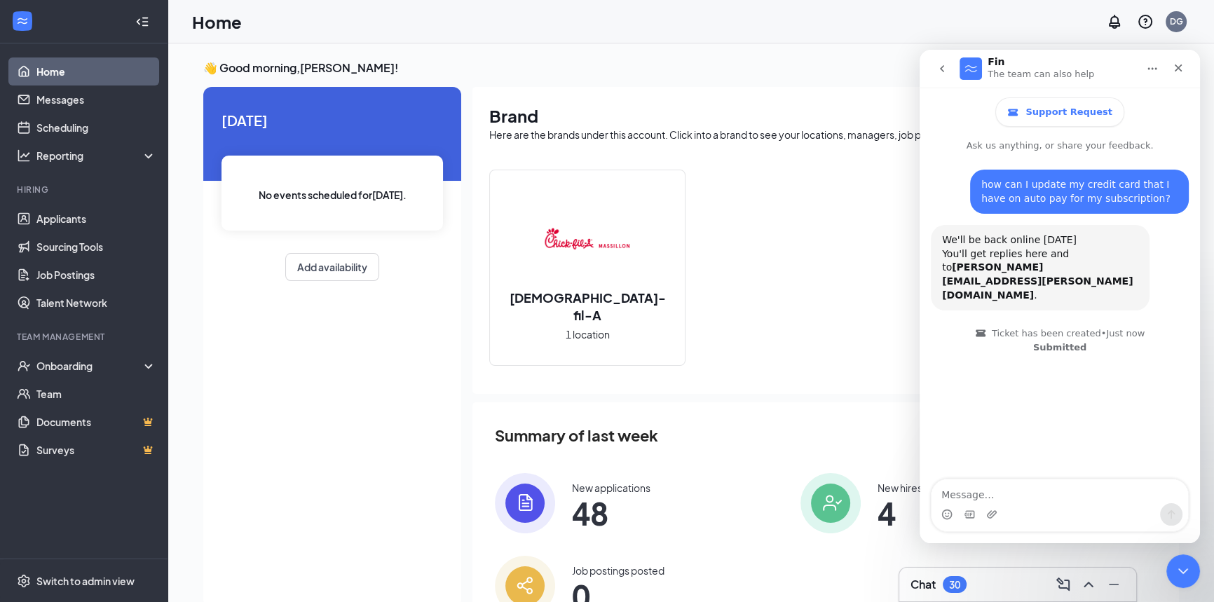
drag, startPoint x: 651, startPoint y: 69, endPoint x: 617, endPoint y: 7, distance: 71.2
click at [651, 69] on h3 "👋 Good morning, [PERSON_NAME] !" at bounding box center [691, 67] width 976 height 15
